Goal: Information Seeking & Learning: Learn about a topic

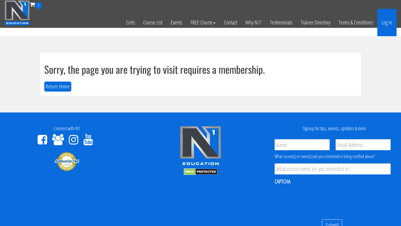
click at [388, 28] on link "Log In" at bounding box center [386, 22] width 19 height 27
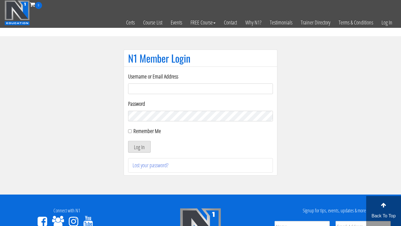
type input "spirehealthclub@gmail.com"
click at [140, 148] on button "Log In" at bounding box center [139, 147] width 23 height 12
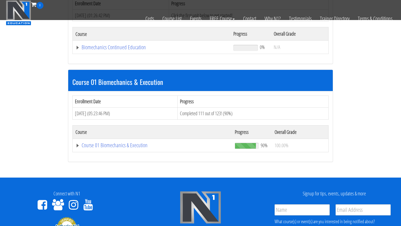
scroll to position [115, 0]
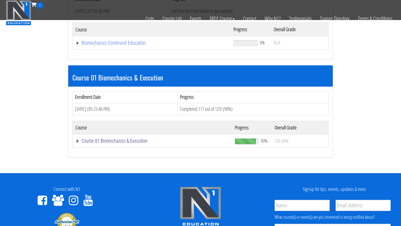
click at [136, 46] on link "Course 01 Biomechanics & Execution" at bounding box center [151, 43] width 152 height 6
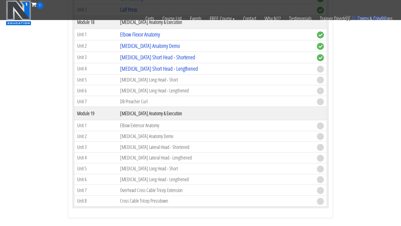
scroll to position [1702, 0]
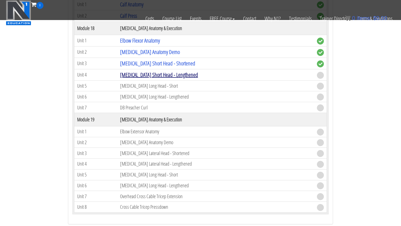
click at [156, 72] on link "[MEDICAL_DATA] Short Head - Lengthened" at bounding box center [159, 75] width 78 height 8
click at [171, 75] on link "[MEDICAL_DATA] Short Head - Lengthened" at bounding box center [159, 75] width 78 height 8
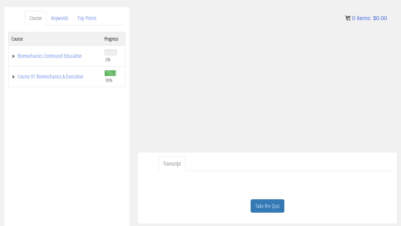
scroll to position [73, 0]
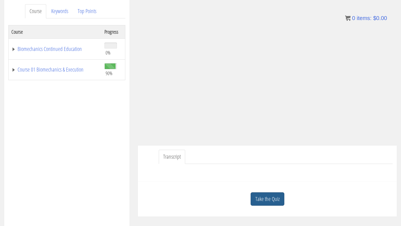
click at [274, 203] on link "Take the Quiz" at bounding box center [267, 199] width 34 height 14
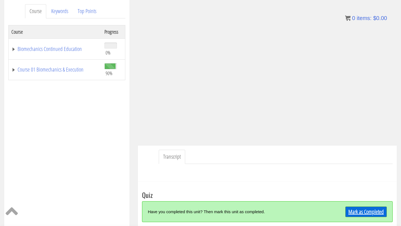
click at [351, 208] on link "Mark as Completed" at bounding box center [365, 211] width 41 height 11
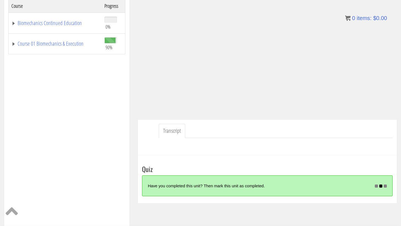
scroll to position [117, 0]
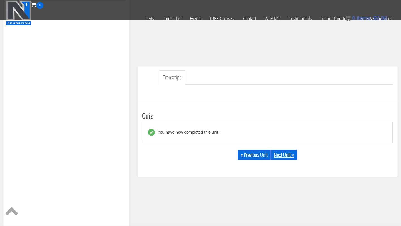
click at [288, 155] on link "Next Unit »" at bounding box center [283, 155] width 26 height 11
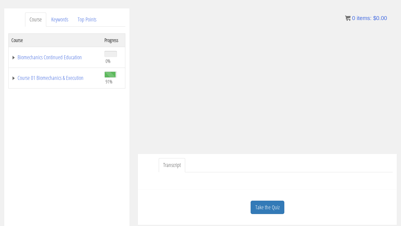
scroll to position [65, 0]
click at [274, 201] on link "Take the Quiz" at bounding box center [267, 207] width 34 height 14
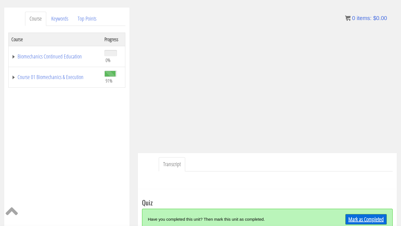
click at [364, 222] on link "Mark as Completed" at bounding box center [365, 219] width 41 height 11
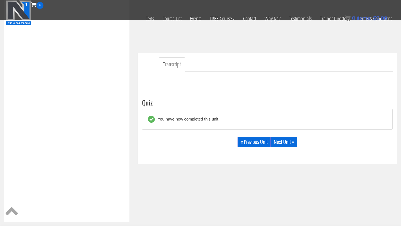
scroll to position [131, 0]
click at [292, 140] on link "Next Unit »" at bounding box center [283, 141] width 26 height 11
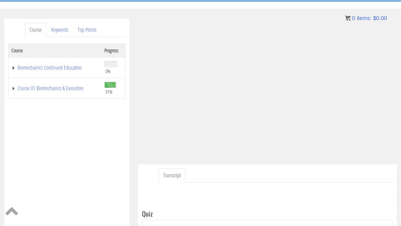
scroll to position [25, 0]
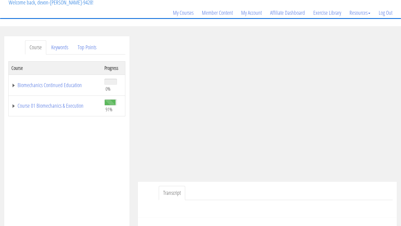
scroll to position [38, 0]
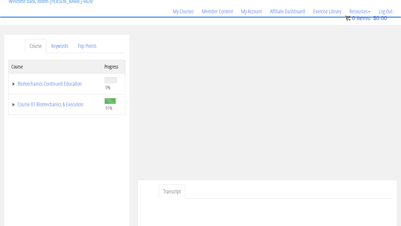
click at [368, 195] on ul "Transcript" at bounding box center [276, 191] width 234 height 14
click at [328, 188] on ul "Transcript" at bounding box center [276, 191] width 234 height 14
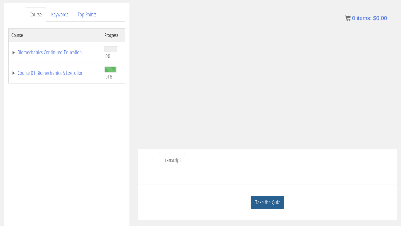
click at [261, 201] on link "Take the Quiz" at bounding box center [267, 203] width 34 height 14
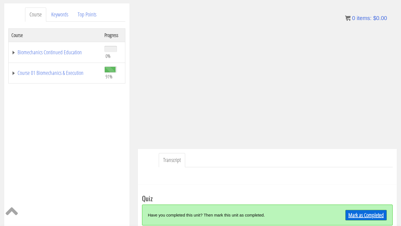
click at [366, 217] on link "Mark as Completed" at bounding box center [365, 215] width 41 height 11
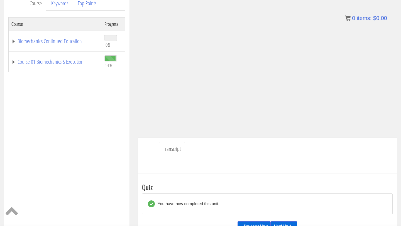
scroll to position [82, 0]
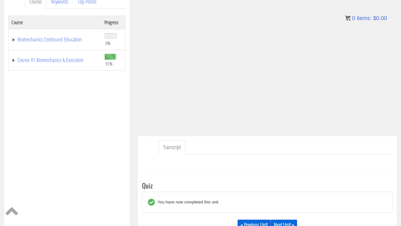
click at [289, 223] on link "Next Unit »" at bounding box center [283, 225] width 26 height 11
click at [287, 223] on link "Next Unit »" at bounding box center [283, 225] width 26 height 11
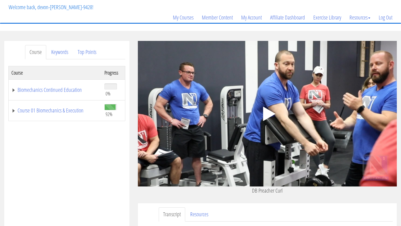
scroll to position [53, 0]
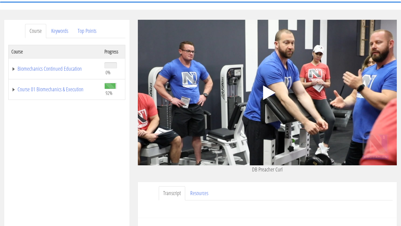
click at [271, 93] on polygon at bounding box center [269, 92] width 13 height 14
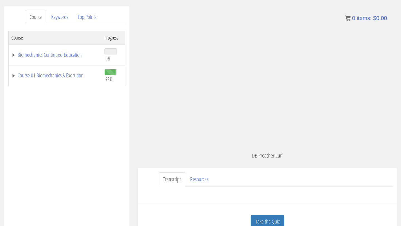
scroll to position [60, 0]
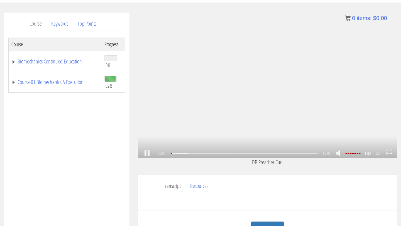
click at [389, 154] on icon at bounding box center [389, 151] width 6 height 5
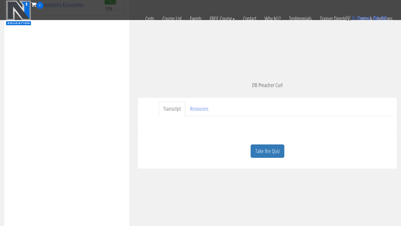
scroll to position [102, 0]
click at [273, 156] on link "Take the Quiz" at bounding box center [267, 152] width 34 height 14
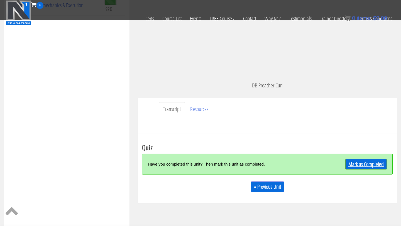
click at [363, 166] on link "Mark as Completed" at bounding box center [365, 164] width 41 height 11
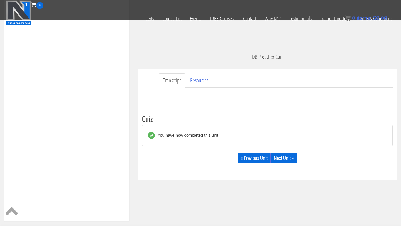
scroll to position [132, 0]
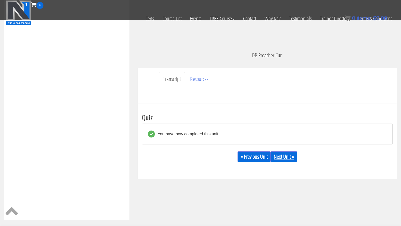
click at [288, 155] on link "Next Unit »" at bounding box center [283, 156] width 26 height 11
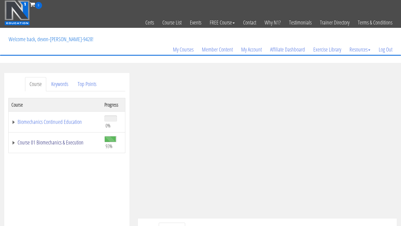
click at [63, 140] on link "Course 01 Biomechanics & Execution" at bounding box center [54, 143] width 87 height 6
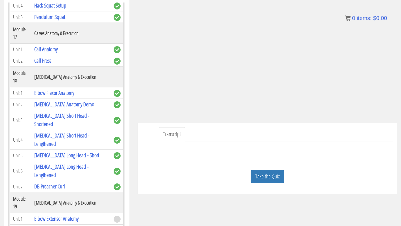
scroll to position [97, 0]
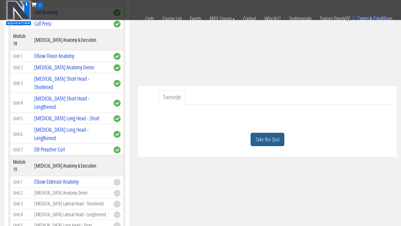
click at [263, 141] on link "Take the Quiz" at bounding box center [267, 140] width 34 height 14
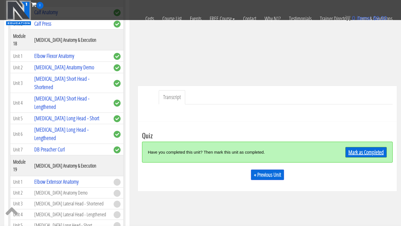
click at [382, 151] on link "Mark as Completed" at bounding box center [365, 152] width 41 height 11
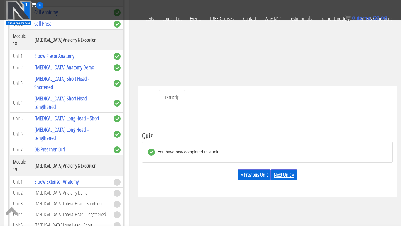
click at [288, 173] on link "Next Unit »" at bounding box center [283, 174] width 26 height 11
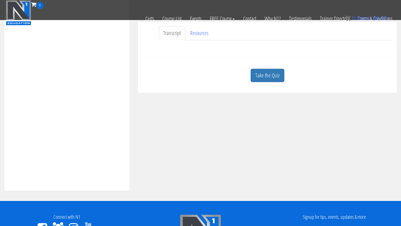
scroll to position [155, 0]
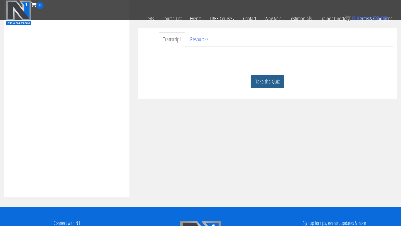
click at [270, 86] on link "Take the Quiz" at bounding box center [267, 82] width 34 height 14
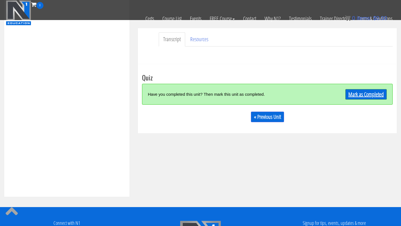
click at [371, 98] on link "Mark as Completed" at bounding box center [365, 94] width 41 height 11
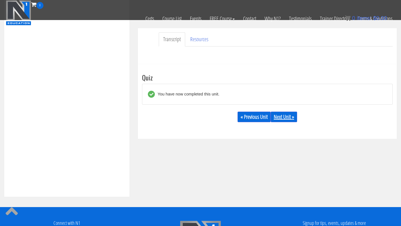
click at [286, 117] on link "Next Unit »" at bounding box center [283, 117] width 26 height 11
